Goal: Information Seeking & Learning: Stay updated

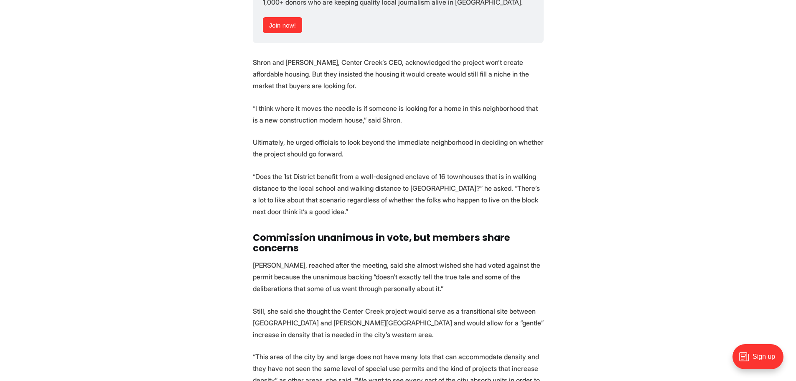
scroll to position [2675, 0]
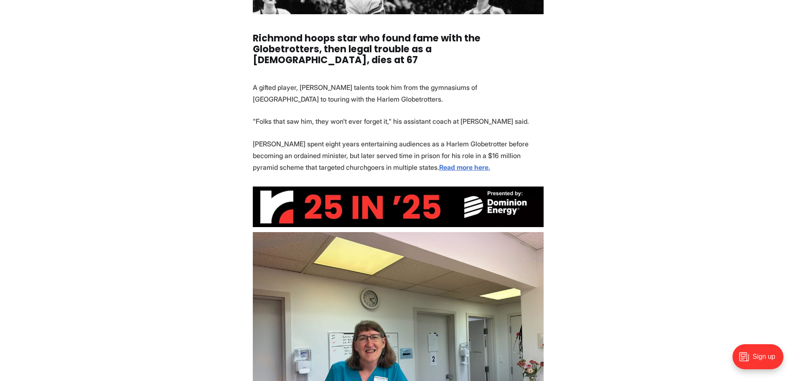
scroll to position [1128, 0]
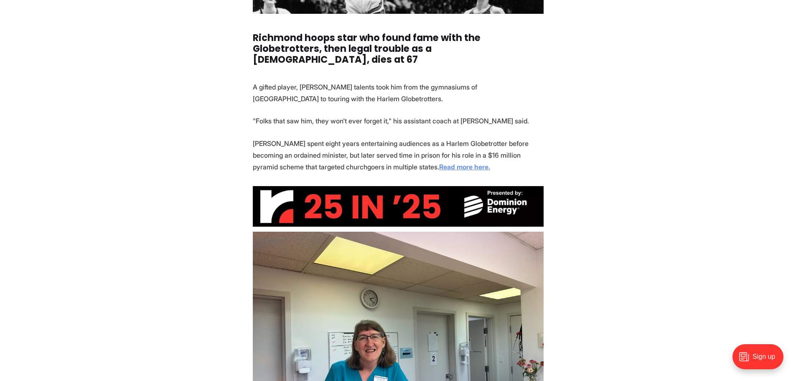
click at [439, 163] on strong "Read more here." at bounding box center [464, 167] width 51 height 8
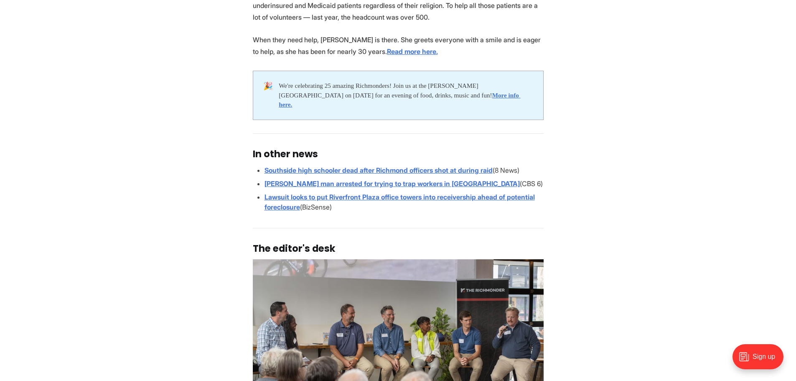
scroll to position [1672, 0]
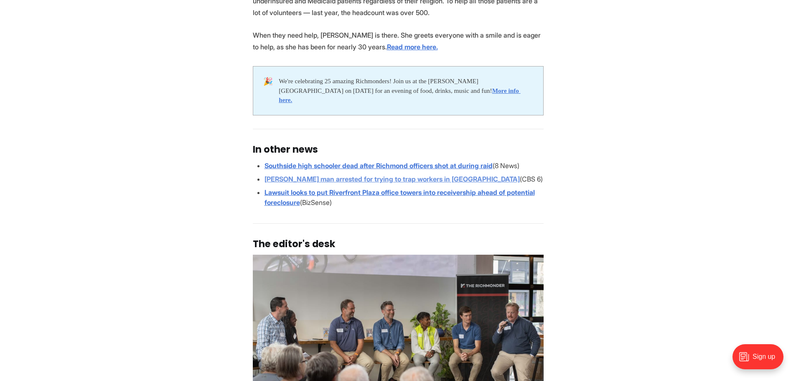
click at [420, 175] on strong "Henrico man arrested for trying to trap workers in county government center" at bounding box center [392, 179] width 255 height 8
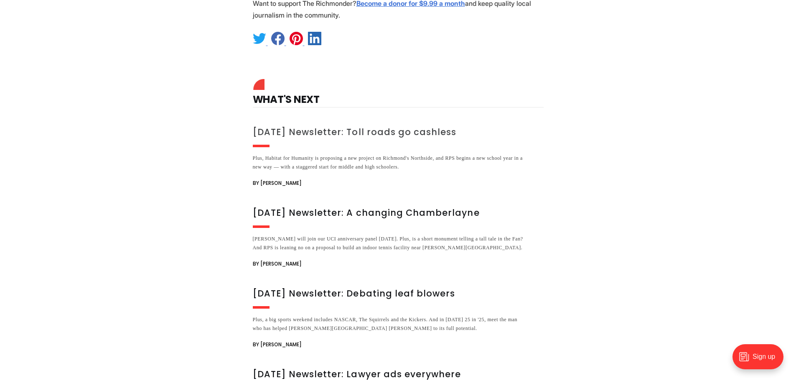
scroll to position [2298, 0]
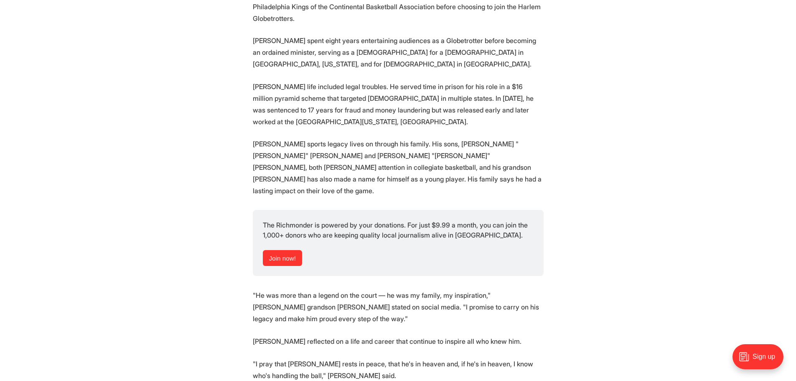
scroll to position [878, 0]
